Goal: Task Accomplishment & Management: Use online tool/utility

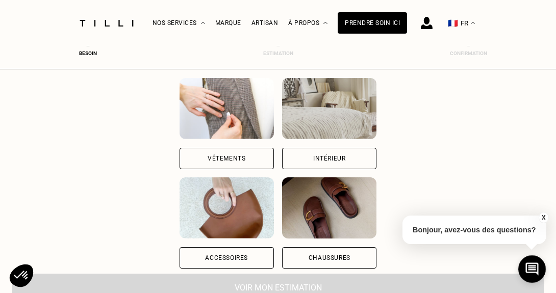
scroll to position [85, 0]
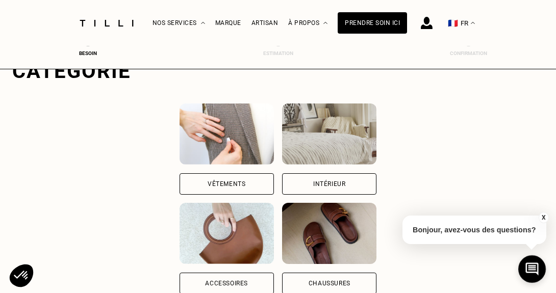
click at [333, 184] on div "Intérieur" at bounding box center [329, 184] width 32 height 6
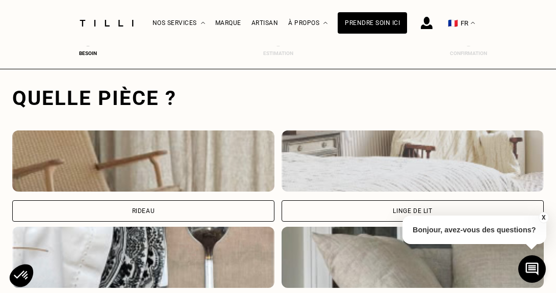
scroll to position [314, 0]
click at [193, 211] on div "Rideau" at bounding box center [143, 211] width 262 height 21
select select "FR"
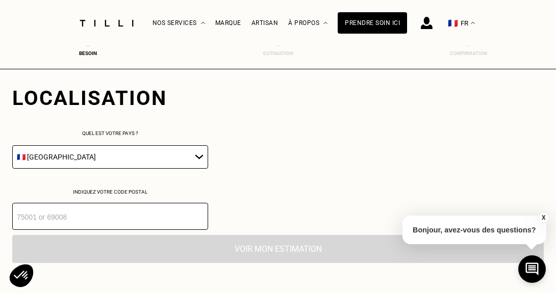
scroll to position [567, 0]
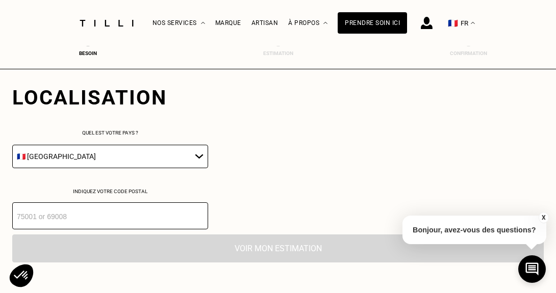
click at [22, 222] on input "number" at bounding box center [110, 216] width 196 height 27
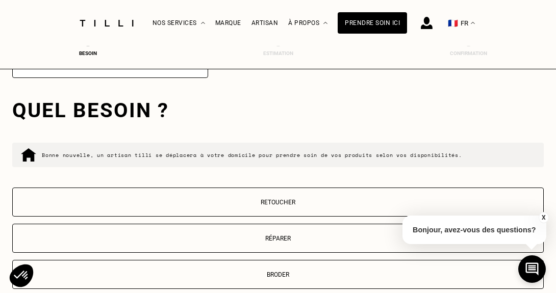
scroll to position [710, 0]
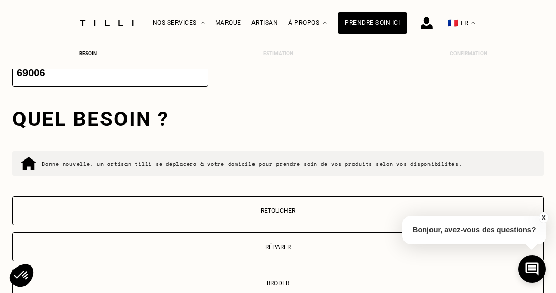
type input "69006"
click at [276, 212] on p "Retoucher" at bounding box center [278, 211] width 521 height 7
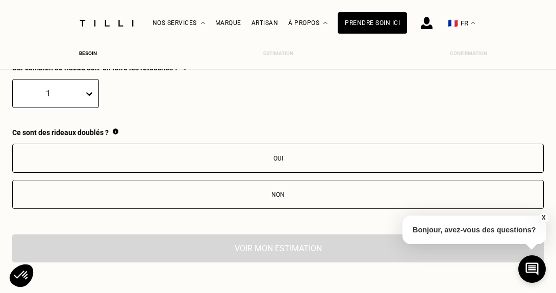
scroll to position [1039, 0]
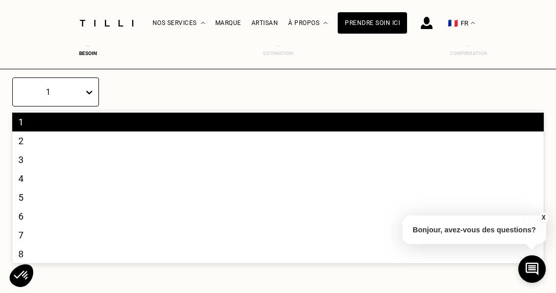
click at [89, 93] on icon at bounding box center [89, 92] width 10 height 10
click at [30, 183] on div "4" at bounding box center [278, 178] width 532 height 19
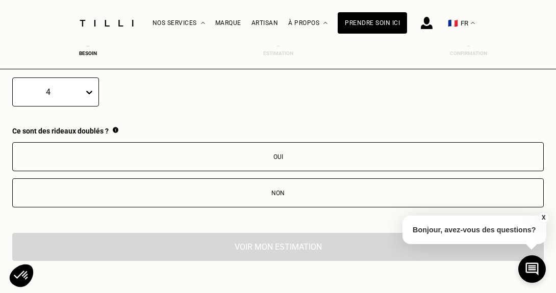
click at [277, 195] on div "Non" at bounding box center [278, 193] width 521 height 7
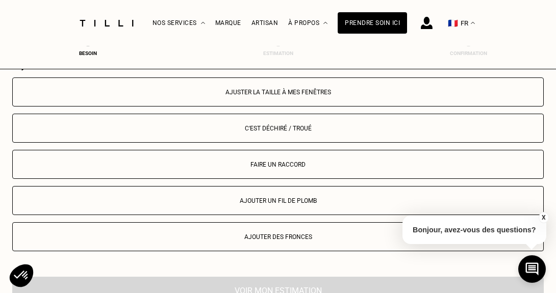
scroll to position [1205, 0]
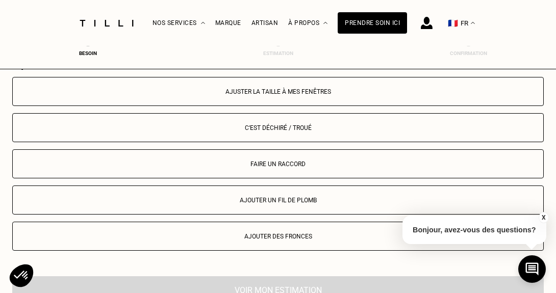
click at [278, 94] on div "Ajuster la taille à mes fenêtres" at bounding box center [278, 91] width 521 height 7
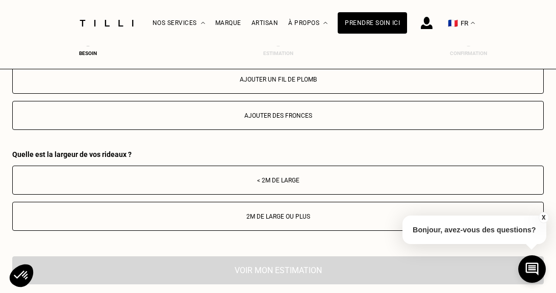
scroll to position [1325, 0]
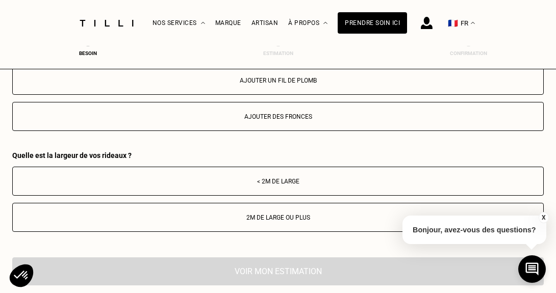
click at [280, 183] on div "< 2m de large" at bounding box center [278, 181] width 521 height 7
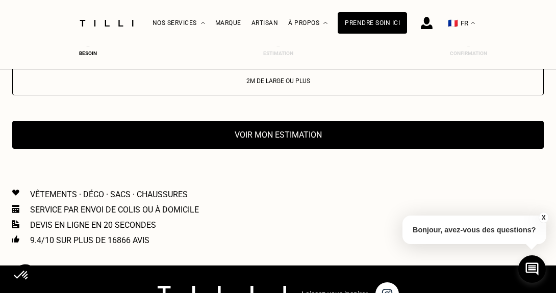
scroll to position [1467, 0]
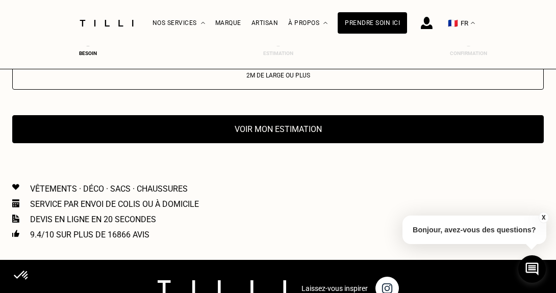
click at [236, 133] on button "Voir mon estimation" at bounding box center [278, 129] width 532 height 28
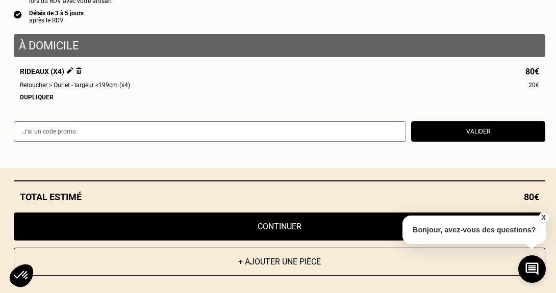
scroll to position [1529, 0]
click at [542, 215] on button "X" at bounding box center [543, 217] width 10 height 11
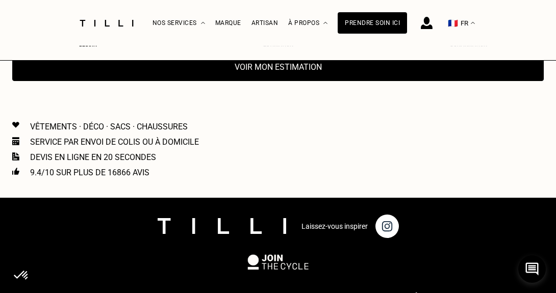
click at [277, 70] on button "Voir mon estimation" at bounding box center [278, 67] width 532 height 28
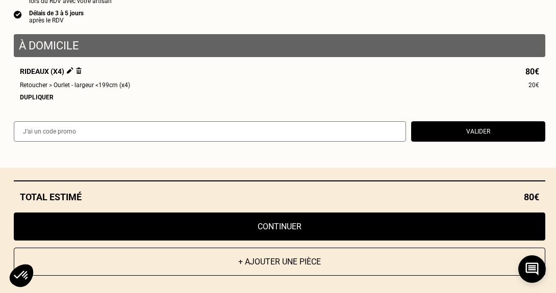
scroll to position [0, 0]
